Goal: Task Accomplishment & Management: Complete application form

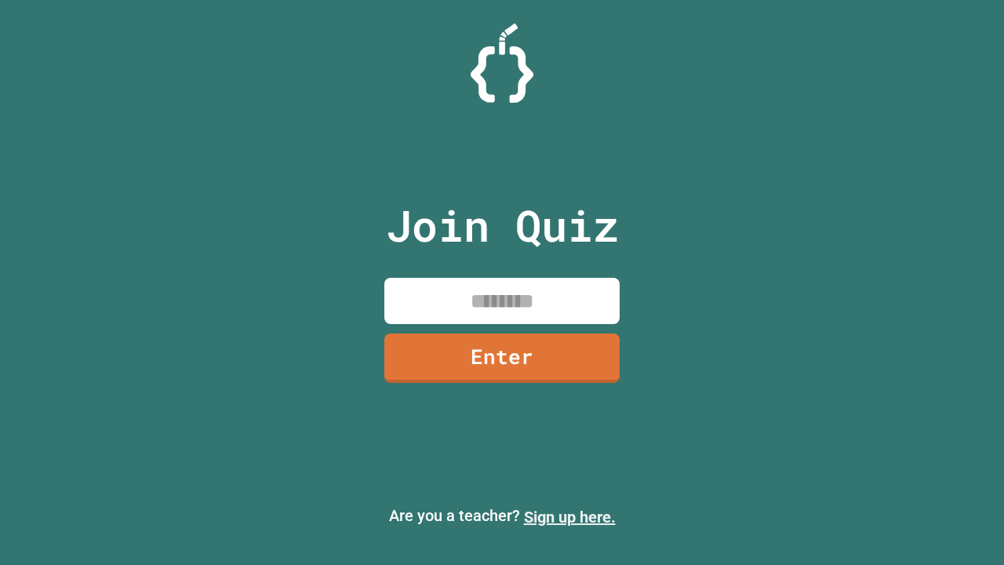
click at [569, 517] on link "Sign up here." at bounding box center [570, 516] width 92 height 19
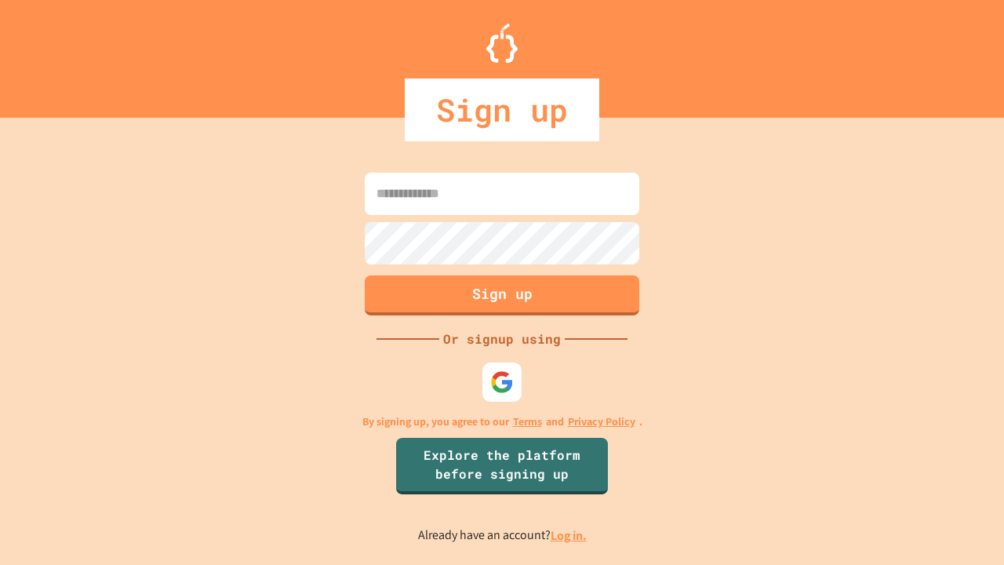
click at [569, 535] on link "Log in." at bounding box center [569, 535] width 36 height 16
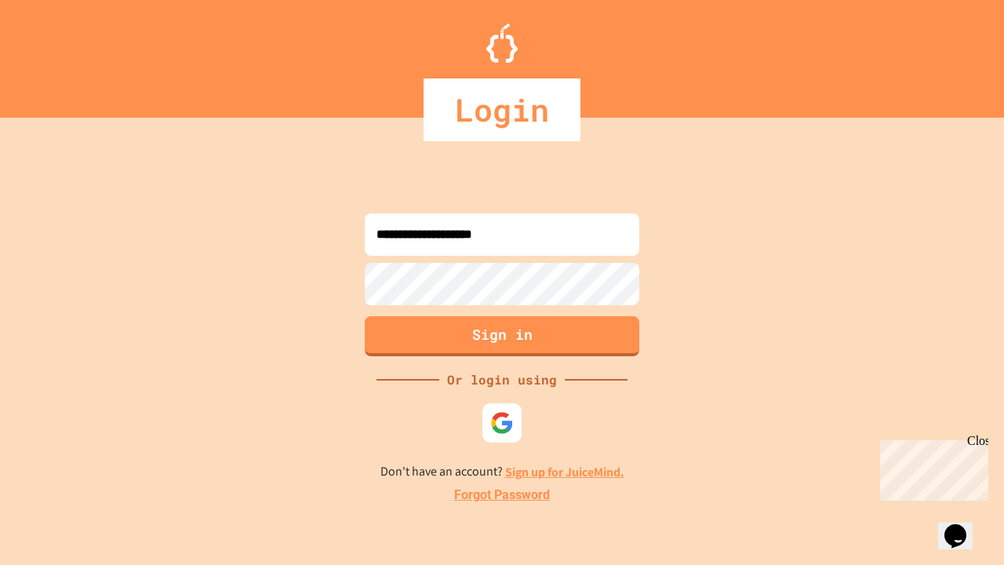
type input "**********"
